Goal: Navigation & Orientation: Find specific page/section

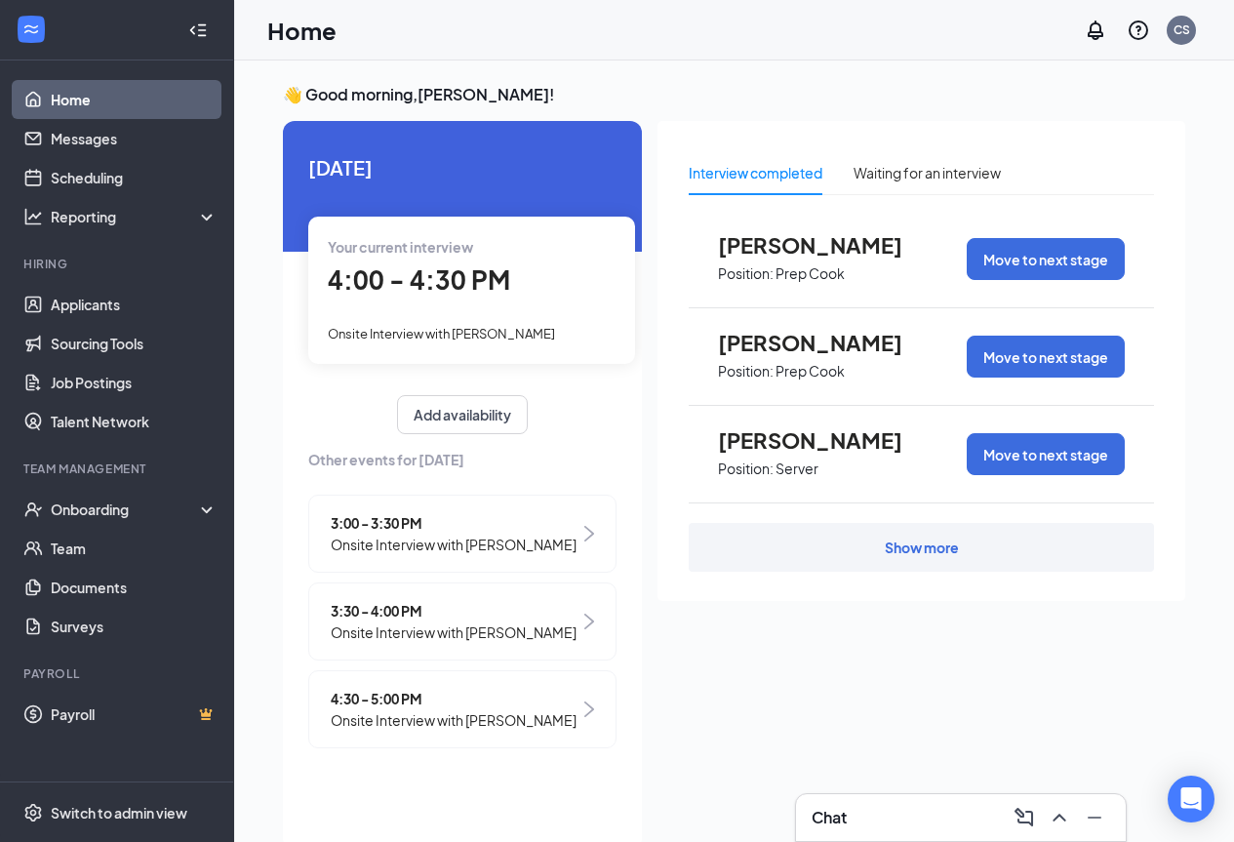
click at [505, 714] on span "Onsite Interview with [PERSON_NAME]" at bounding box center [454, 719] width 246 height 21
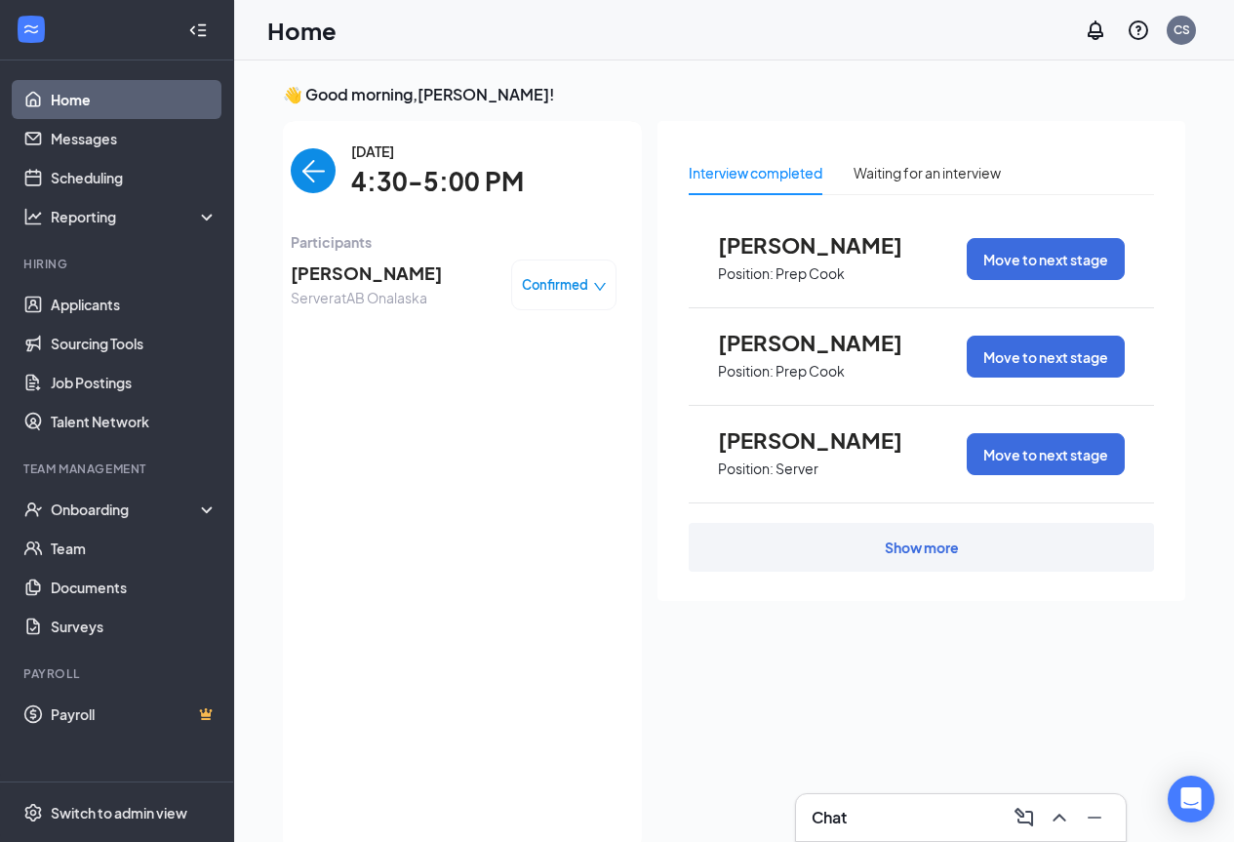
scroll to position [8, 0]
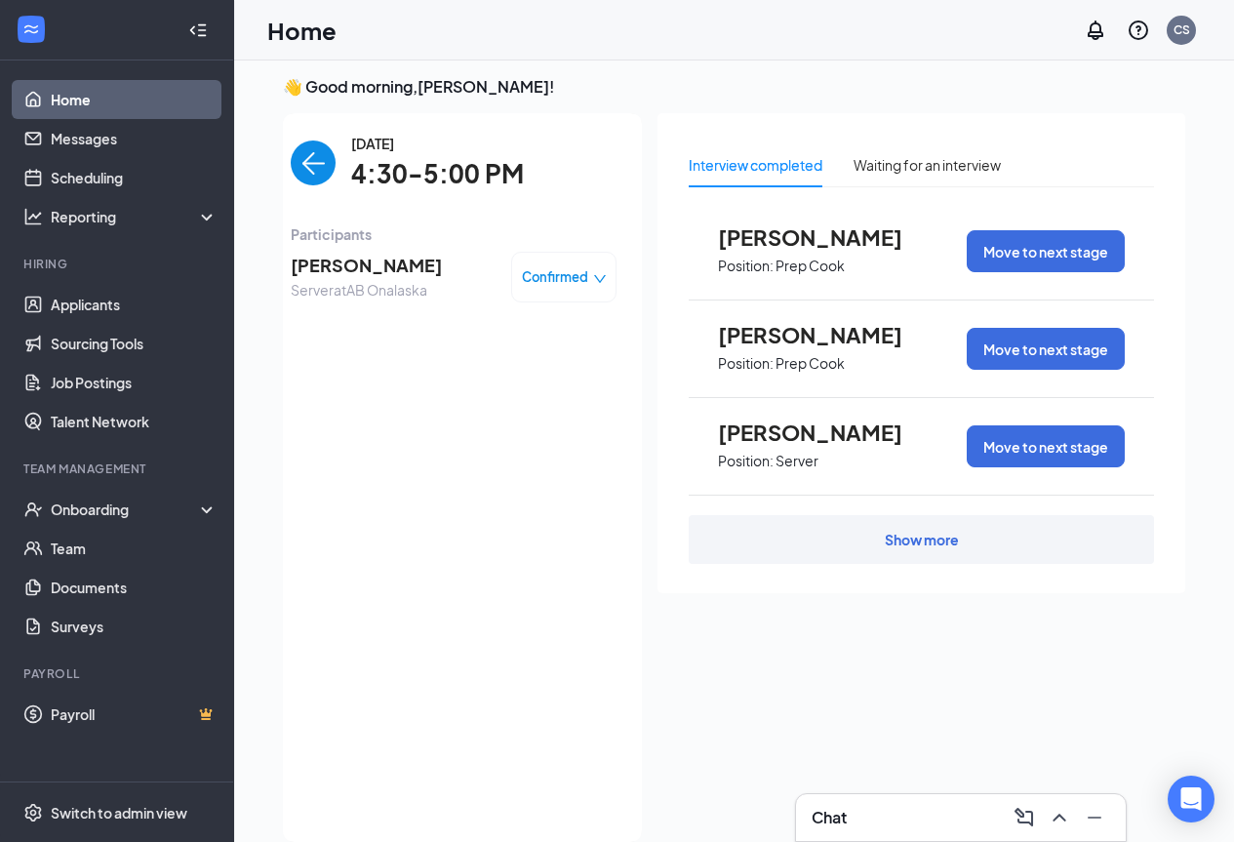
click at [297, 154] on img "back-button" at bounding box center [313, 162] width 45 height 45
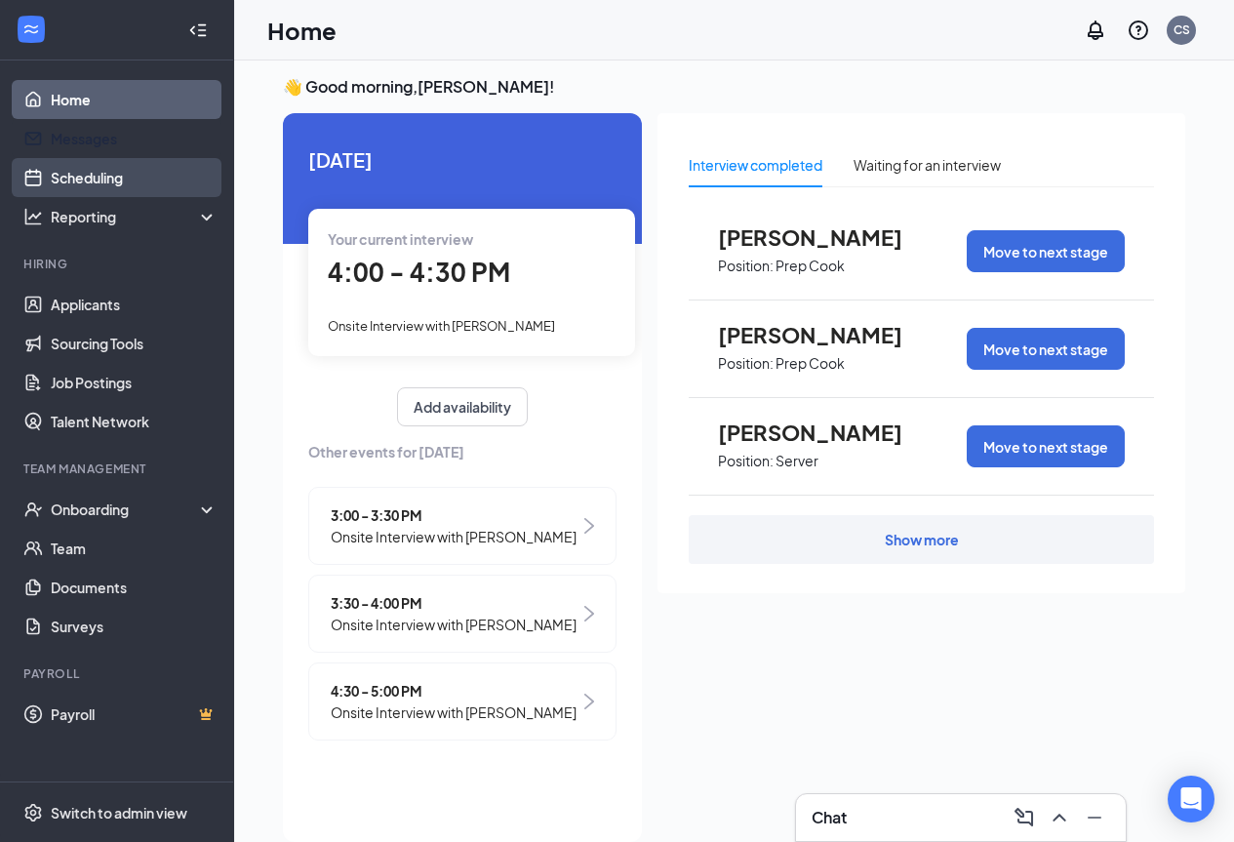
drag, startPoint x: 142, startPoint y: 147, endPoint x: 133, endPoint y: 158, distance: 14.5
click at [141, 148] on link "Messages" at bounding box center [134, 138] width 167 height 39
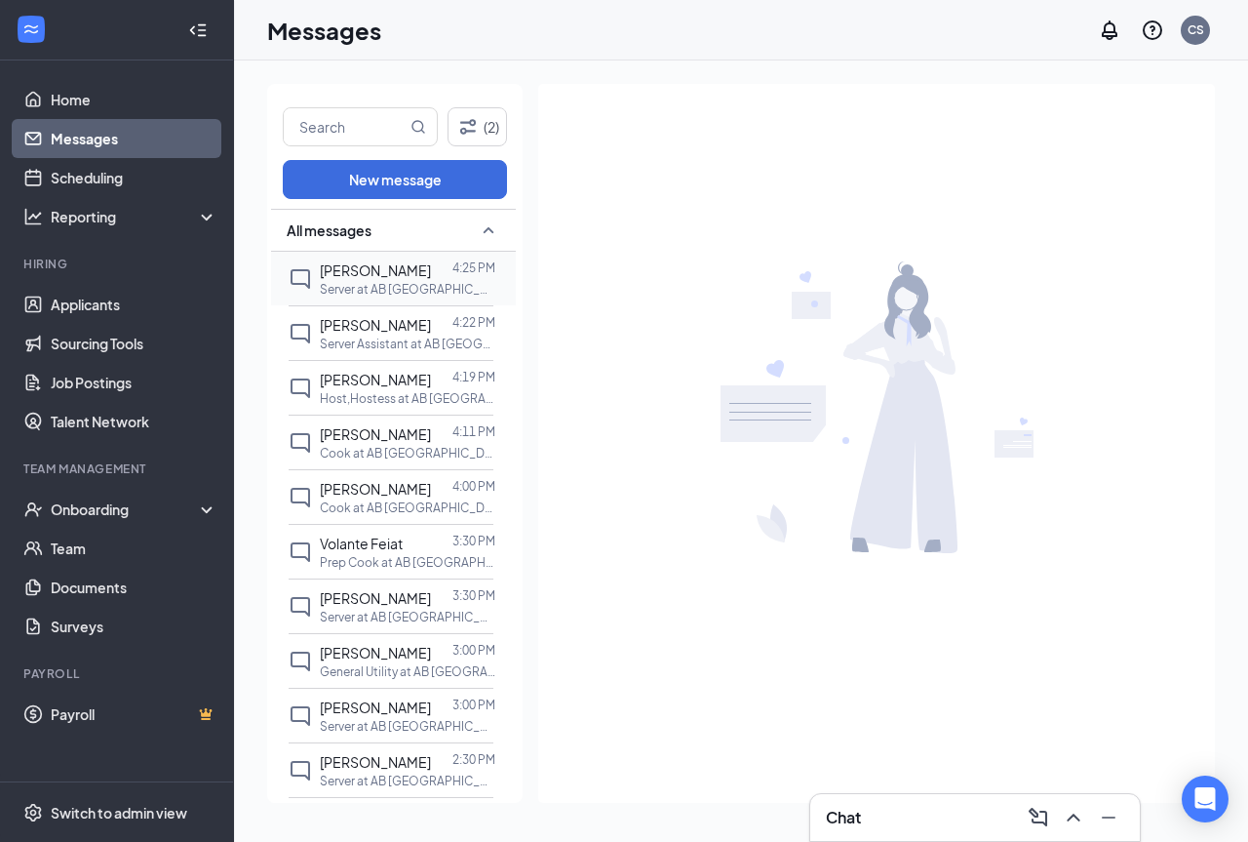
click at [373, 289] on p "Server at AB [GEOGRAPHIC_DATA]" at bounding box center [408, 289] width 176 height 17
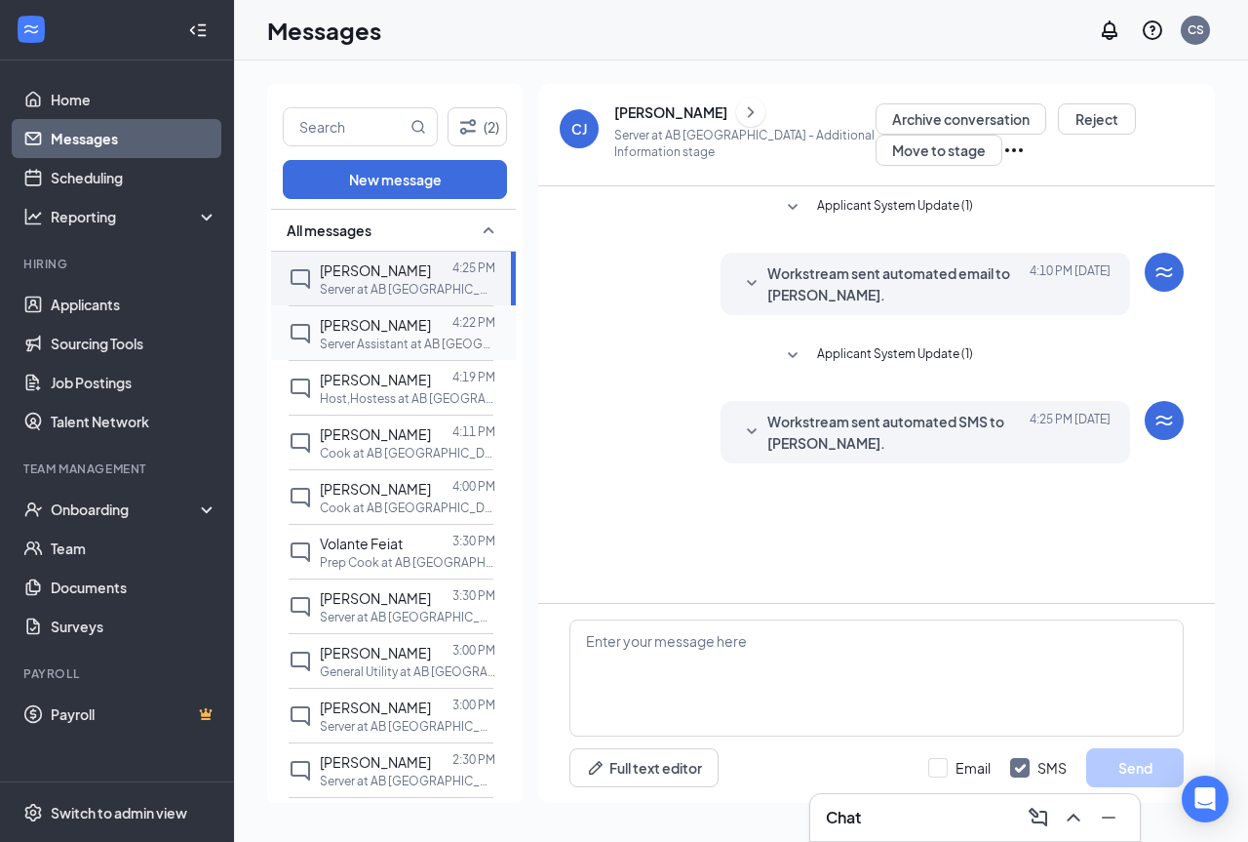
click at [388, 334] on div "[PERSON_NAME]" at bounding box center [375, 324] width 111 height 21
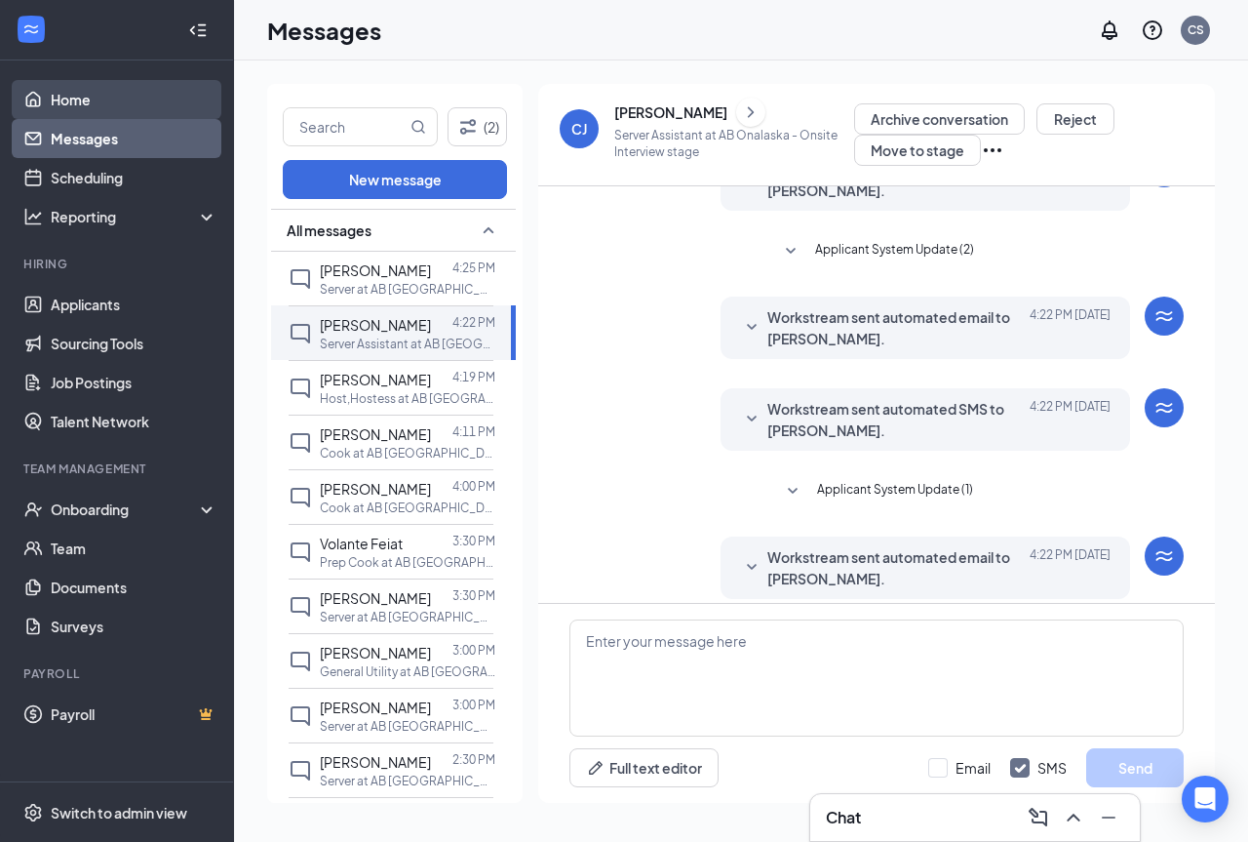
click at [135, 107] on link "Home" at bounding box center [134, 99] width 167 height 39
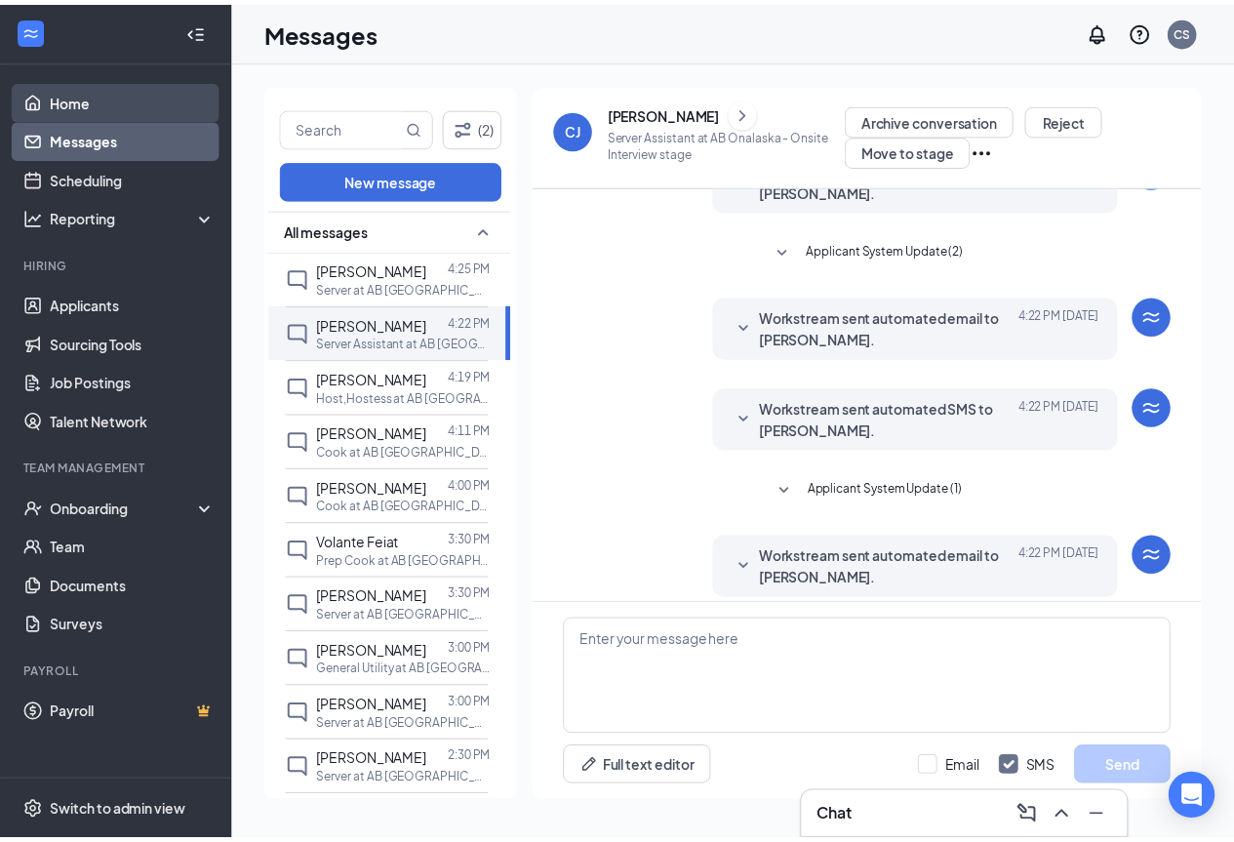
scroll to position [354, 0]
